Goal: Check status: Check status

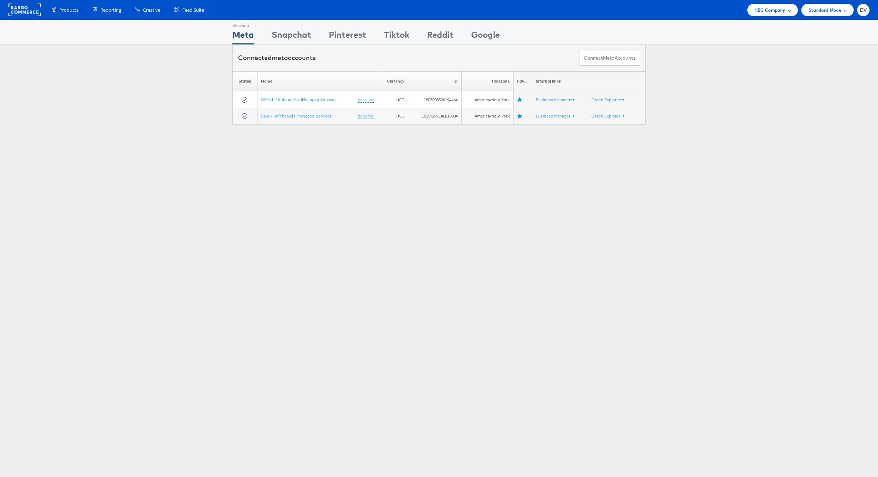
click at [787, 14] on div "HBC Company" at bounding box center [772, 10] width 50 height 12
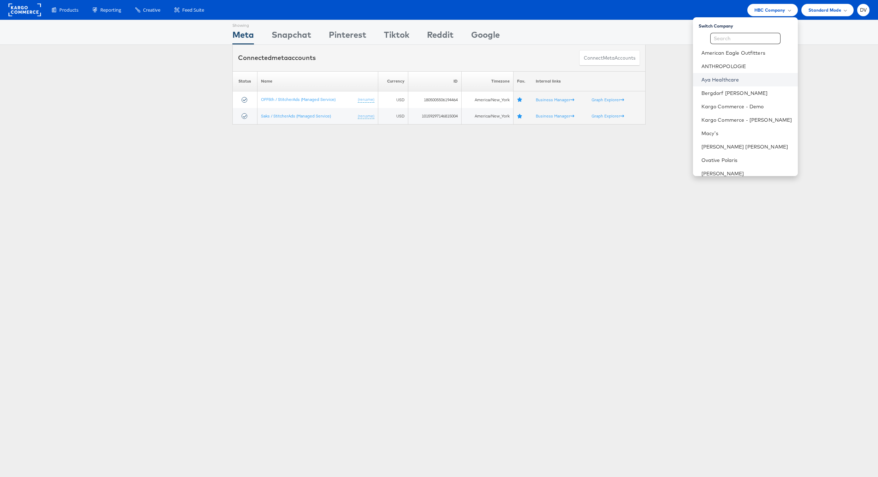
click at [741, 77] on link "Aya Healthcare" at bounding box center [746, 79] width 91 height 7
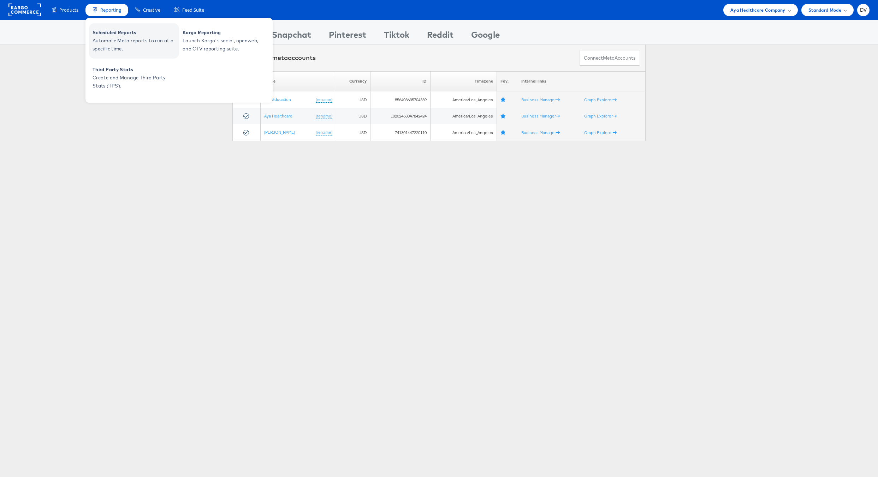
click at [112, 34] on span "Scheduled Reports" at bounding box center [135, 33] width 85 height 8
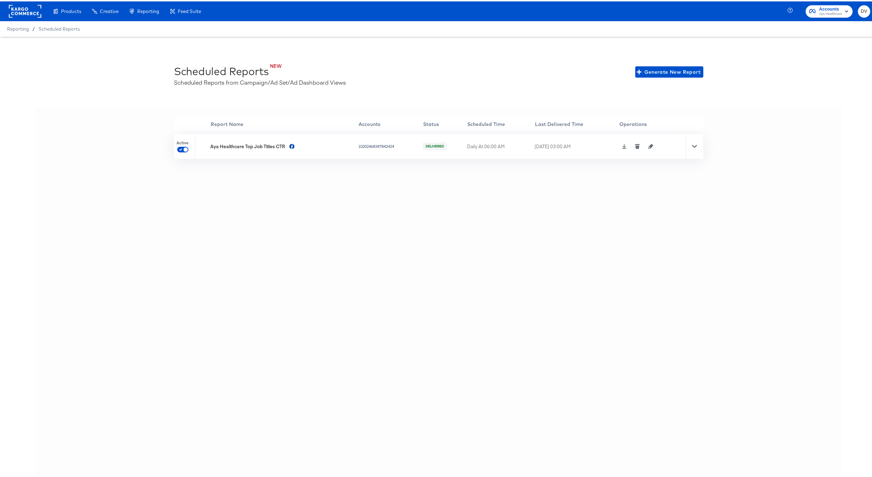
click at [650, 146] on icon "button" at bounding box center [651, 145] width 5 height 5
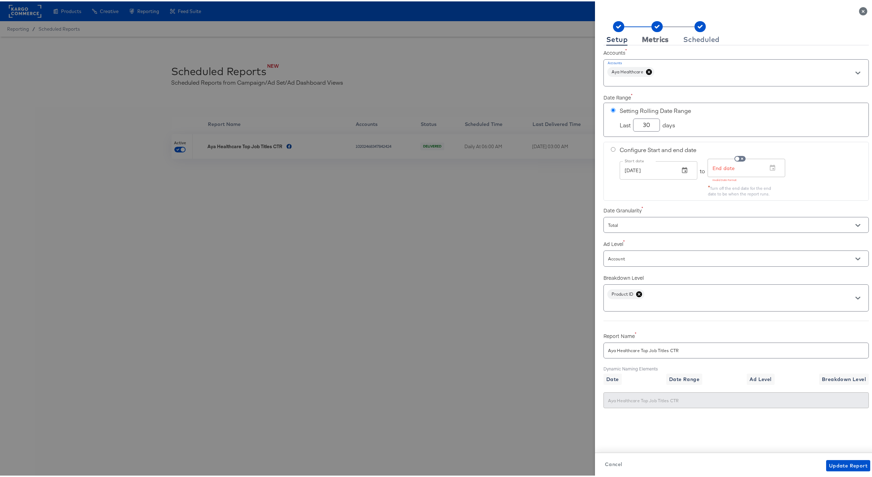
click at [653, 39] on div "Metrics" at bounding box center [655, 38] width 27 height 6
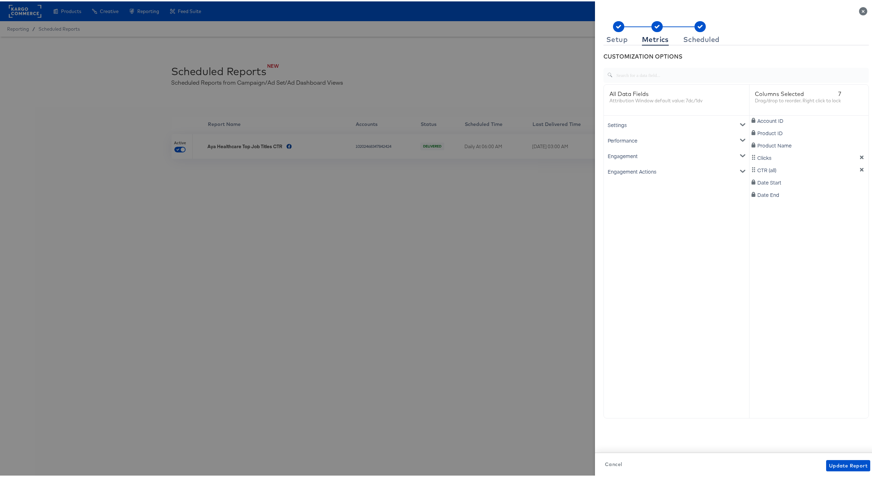
click at [610, 463] on span "Cancel" at bounding box center [613, 463] width 17 height 9
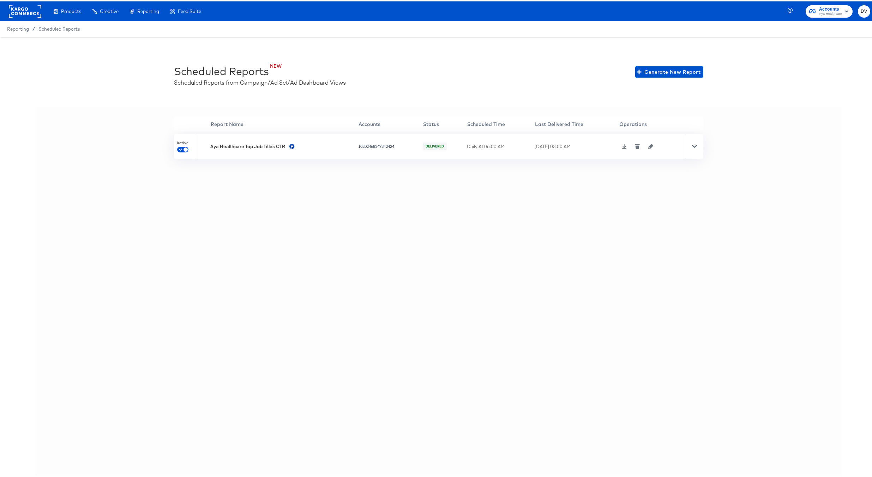
click at [692, 145] on icon at bounding box center [694, 145] width 5 height 3
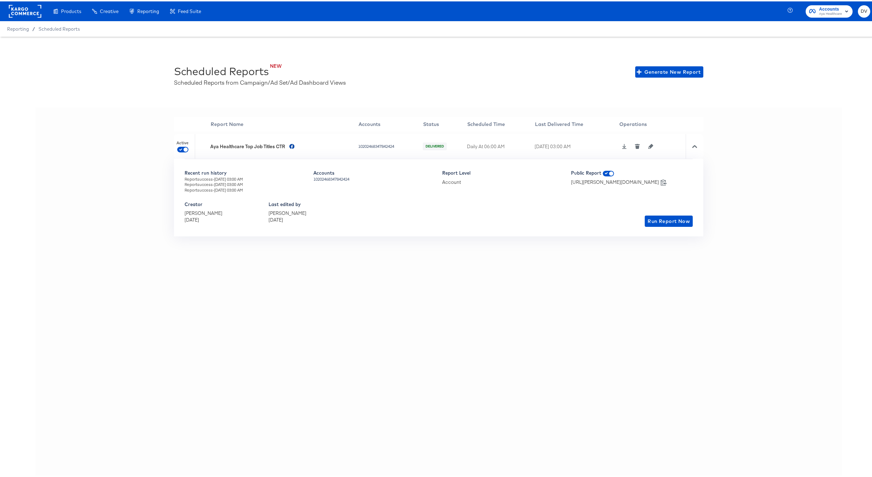
click at [631, 180] on div "[URL][PERSON_NAME][DOMAIN_NAME]" at bounding box center [615, 181] width 88 height 7
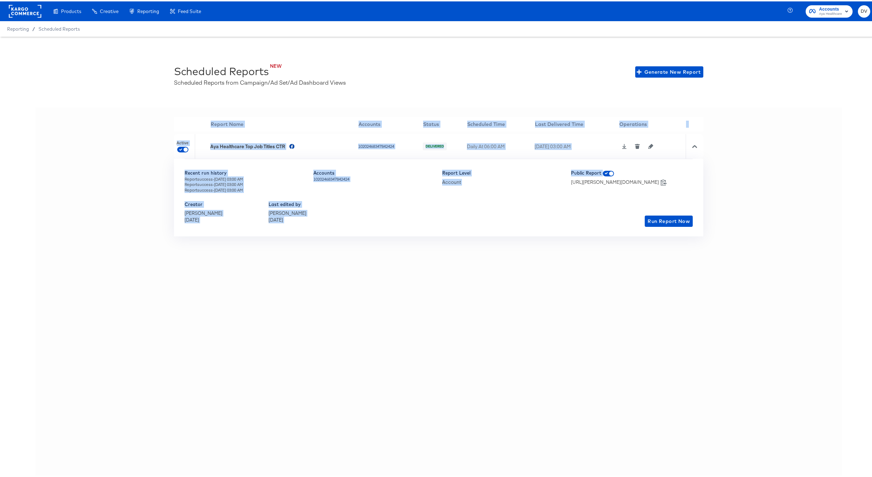
click at [631, 180] on div "[URL][PERSON_NAME][DOMAIN_NAME]" at bounding box center [615, 181] width 88 height 7
copy table "'' Report Name Accounts Status Scheduled Time Last Delivered Time Operations Ac…"
click at [667, 181] on icon at bounding box center [664, 181] width 7 height 7
copy table "'' Report Name Accounts Status Scheduled Time Last Delivered Time Operations Ac…"
